Goal: Task Accomplishment & Management: Manage account settings

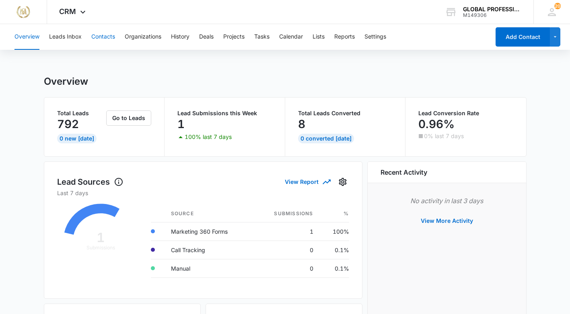
click at [97, 36] on button "Contacts" at bounding box center [103, 37] width 24 height 26
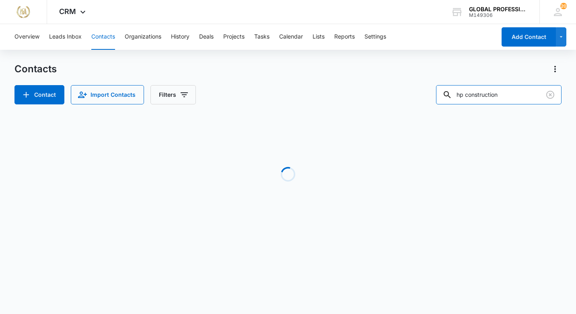
drag, startPoint x: 525, startPoint y: 96, endPoint x: 415, endPoint y: 95, distance: 110.5
click at [415, 95] on div "Contact Import Contacts Filters hp construction" at bounding box center [287, 94] width 547 height 19
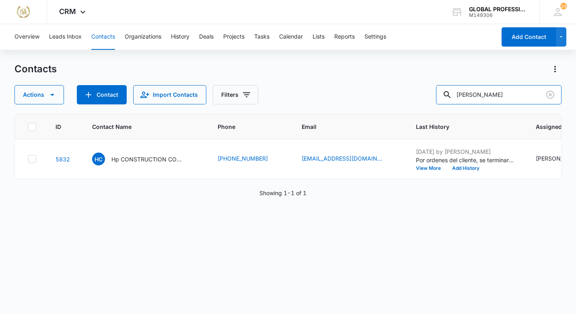
type input "[PERSON_NAME]"
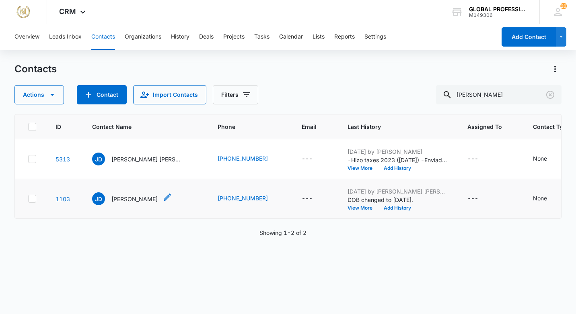
click at [121, 203] on p "[PERSON_NAME]" at bounding box center [134, 199] width 46 height 8
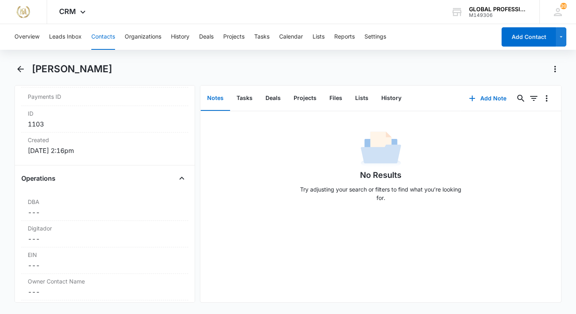
scroll to position [563, 0]
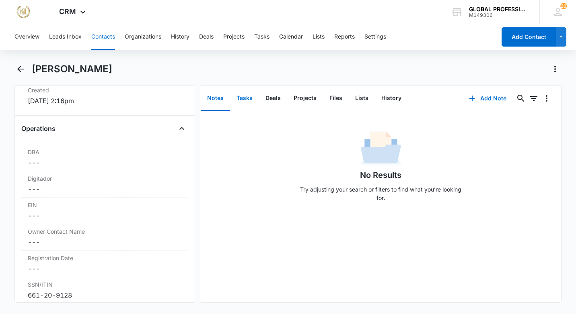
click at [246, 96] on button "Tasks" at bounding box center [244, 98] width 29 height 25
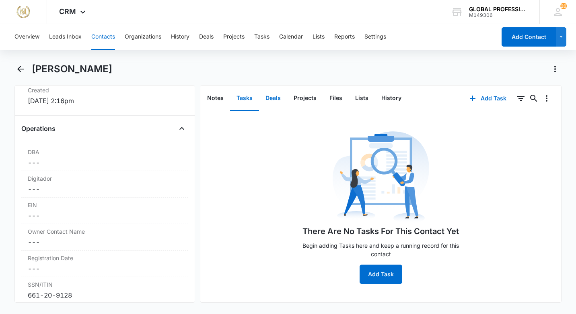
click at [271, 100] on button "Deals" at bounding box center [273, 98] width 28 height 25
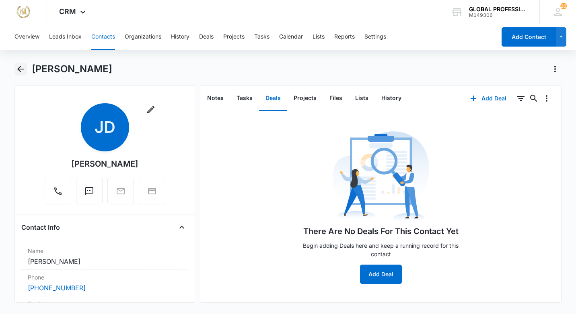
click at [20, 69] on icon "Back" at bounding box center [20, 69] width 6 height 6
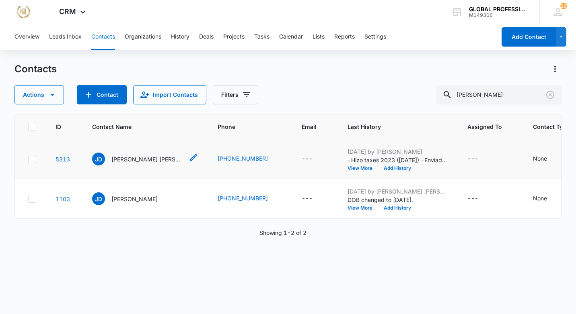
click at [135, 160] on p "[PERSON_NAME] [PERSON_NAME]" at bounding box center [147, 159] width 72 height 8
click at [134, 160] on p "[PERSON_NAME] [PERSON_NAME]" at bounding box center [147, 159] width 72 height 8
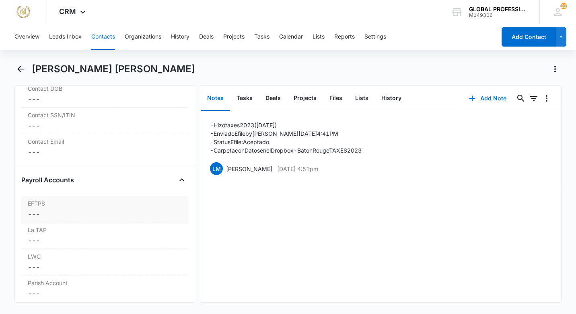
scroll to position [1080, 0]
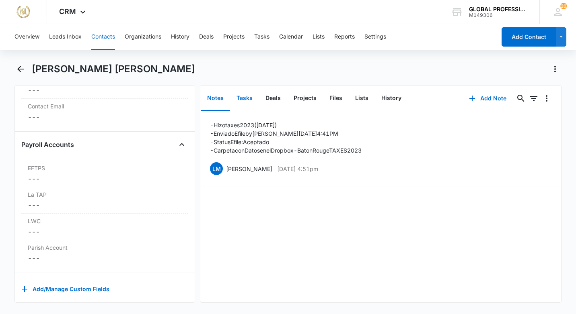
click at [244, 102] on button "Tasks" at bounding box center [244, 98] width 29 height 25
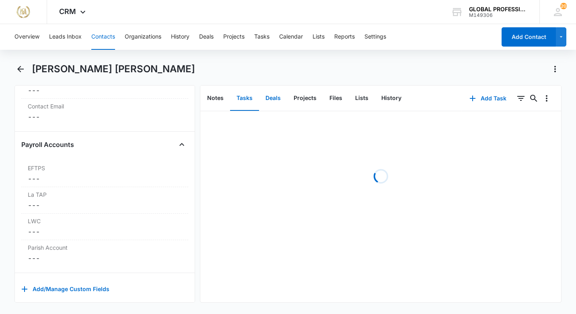
click at [272, 97] on button "Deals" at bounding box center [273, 98] width 28 height 25
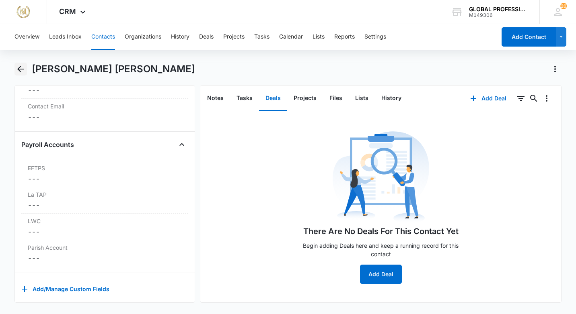
click at [23, 66] on icon "Back" at bounding box center [21, 69] width 10 height 10
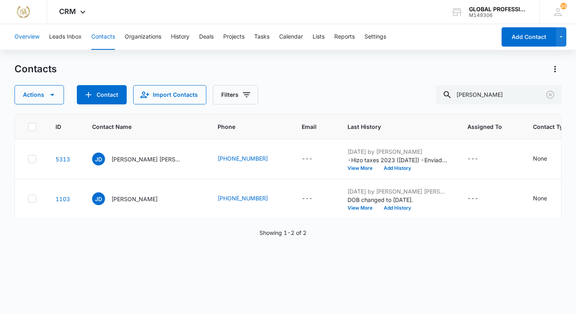
click at [22, 36] on button "Overview" at bounding box center [26, 37] width 25 height 26
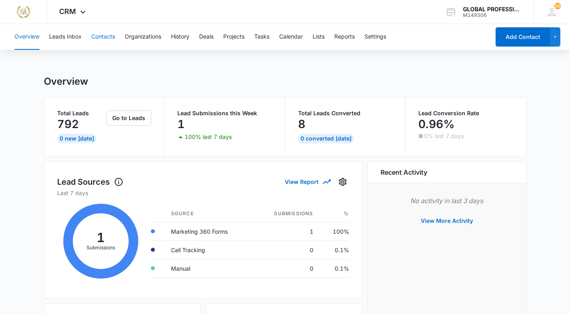
click at [103, 36] on button "Contacts" at bounding box center [103, 37] width 24 height 26
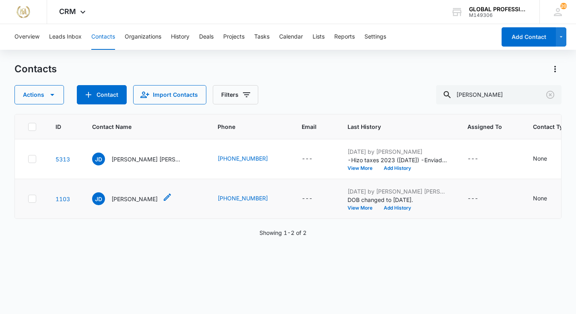
click at [130, 203] on p "[PERSON_NAME]" at bounding box center [134, 199] width 46 height 8
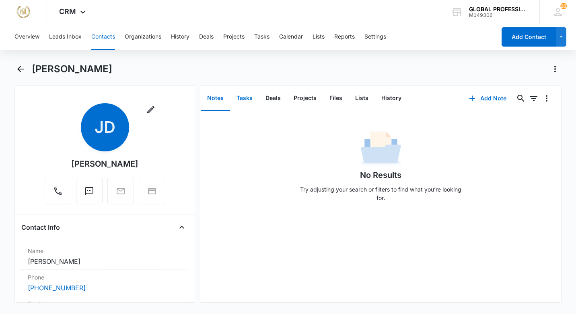
click at [244, 97] on button "Tasks" at bounding box center [244, 98] width 29 height 25
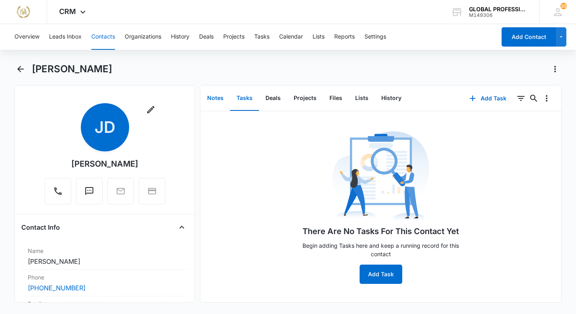
click at [213, 95] on button "Notes" at bounding box center [215, 98] width 29 height 25
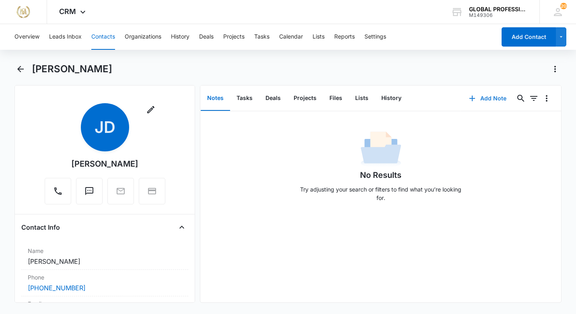
click at [483, 99] on button "Add Note" at bounding box center [487, 98] width 53 height 19
click at [471, 99] on icon "button" at bounding box center [472, 99] width 10 height 10
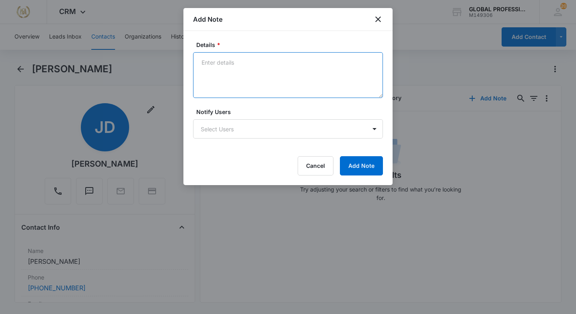
click at [235, 71] on textarea "Details *" at bounding box center [288, 75] width 190 height 46
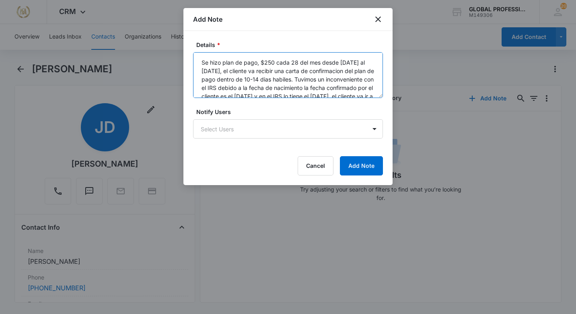
click at [258, 63] on textarea "Se hizo plan de pago, $250 cada 28 del mes desde [DATE] al [DATE], el cliente v…" at bounding box center [288, 75] width 190 height 46
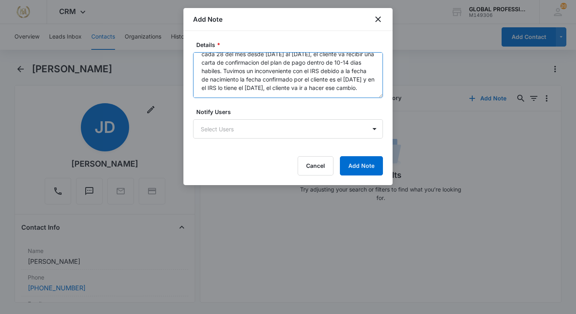
scroll to position [25, 0]
type textarea "Se hizo plan de pago [DATE] [DATE][PERSON_NAME], $250 cada 28 del mes desde [DA…"
click at [280, 130] on body "[PERSON_NAME] Does Marketing – helping companies achieve their goals or streaml…" at bounding box center [288, 157] width 576 height 314
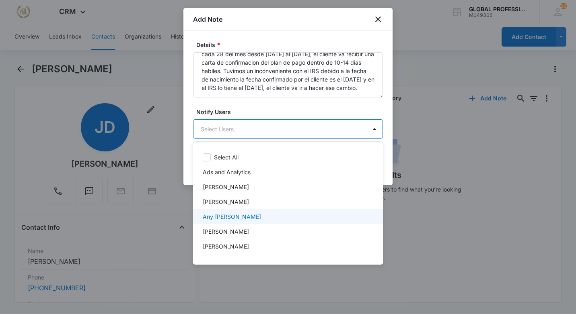
click at [230, 218] on p "Any [PERSON_NAME]" at bounding box center [232, 217] width 58 height 8
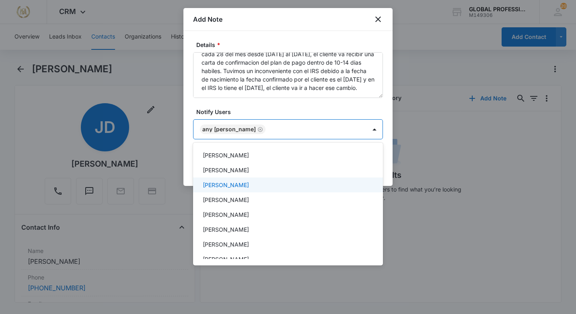
scroll to position [161, 0]
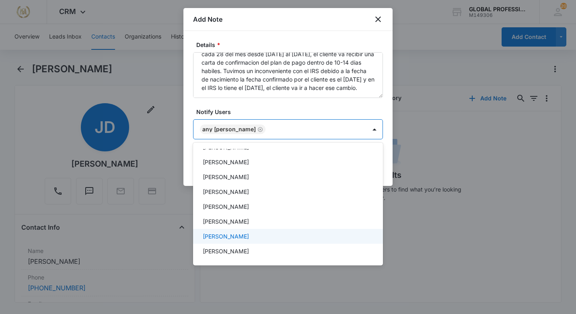
click at [227, 238] on p "[PERSON_NAME]" at bounding box center [226, 236] width 46 height 8
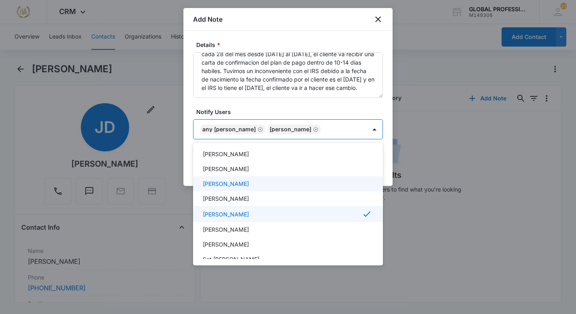
scroll to position [201, 0]
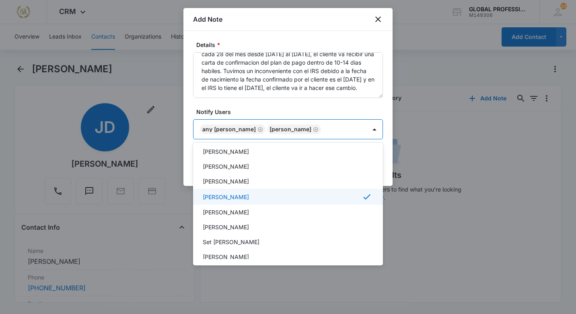
click at [244, 200] on p "[PERSON_NAME]" at bounding box center [226, 197] width 46 height 8
click at [244, 200] on p "[PERSON_NAME]" at bounding box center [226, 196] width 46 height 8
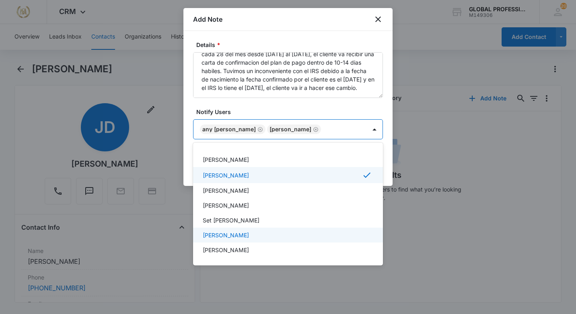
click at [224, 238] on p "[PERSON_NAME]" at bounding box center [226, 235] width 46 height 8
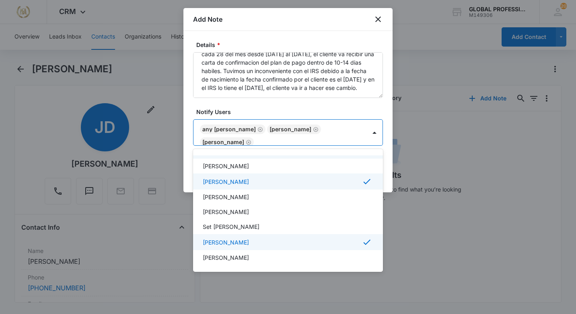
click at [188, 146] on div at bounding box center [288, 157] width 576 height 314
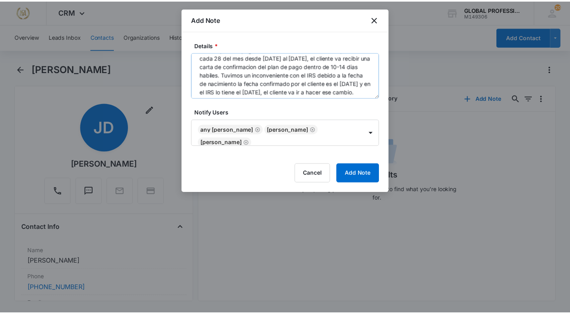
scroll to position [25, 0]
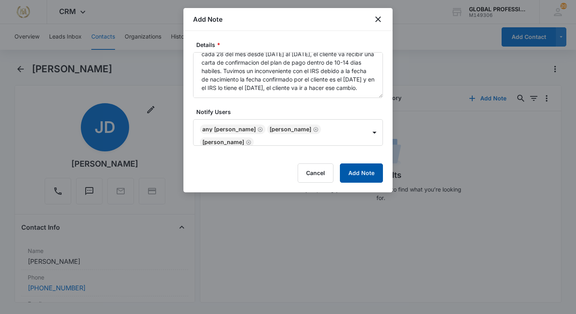
click at [357, 168] on button "Add Note" at bounding box center [361, 173] width 43 height 19
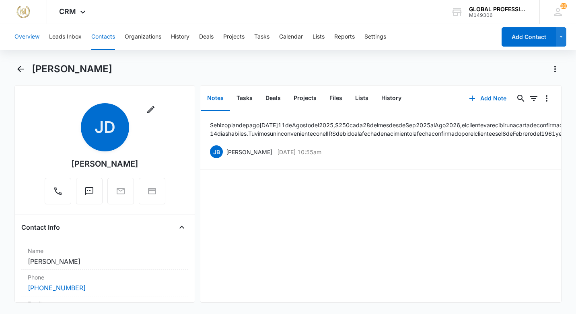
click at [27, 41] on button "Overview" at bounding box center [26, 37] width 25 height 26
